Goal: Transaction & Acquisition: Download file/media

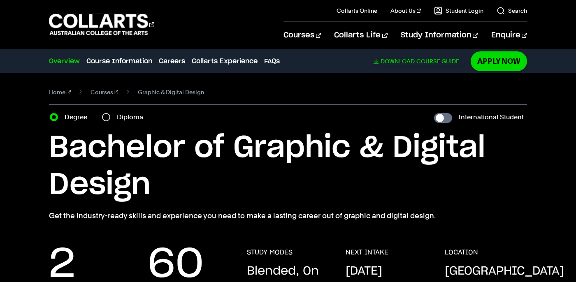
click at [410, 62] on span "Download" at bounding box center [398, 61] width 34 height 7
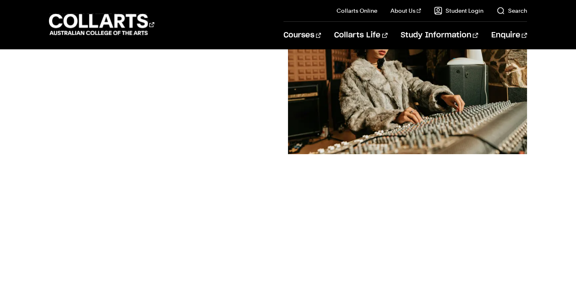
scroll to position [195, 0]
